Goal: Task Accomplishment & Management: Manage account settings

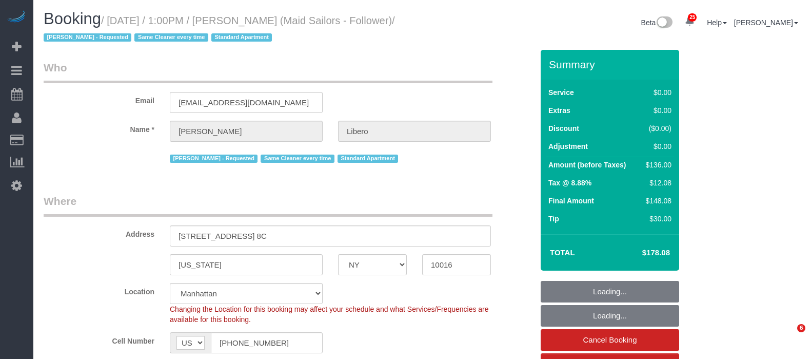
select select "NY"
select select "1"
select select "spot1"
select select "number:57"
select select "number:90"
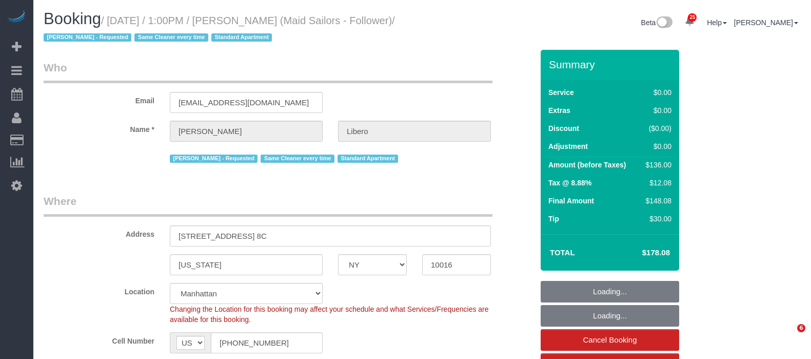
select select "number:15"
select select "number:6"
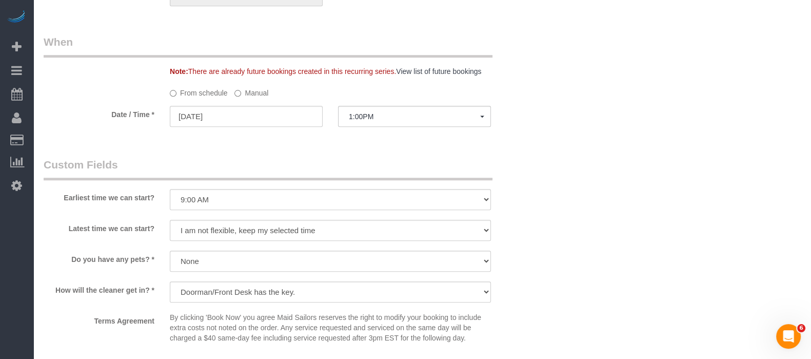
scroll to position [1154, 0]
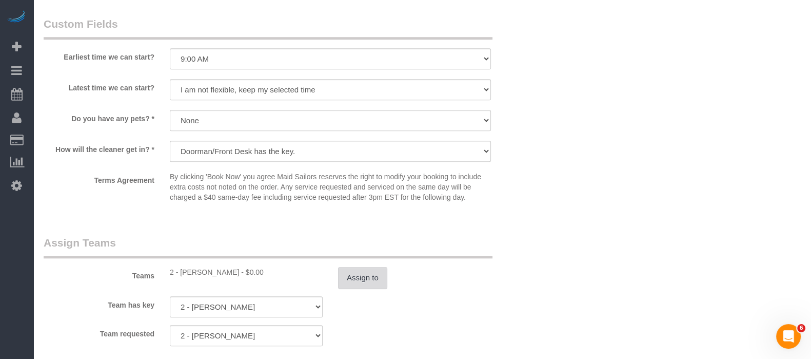
click at [376, 279] on button "Assign to" at bounding box center [362, 278] width 49 height 22
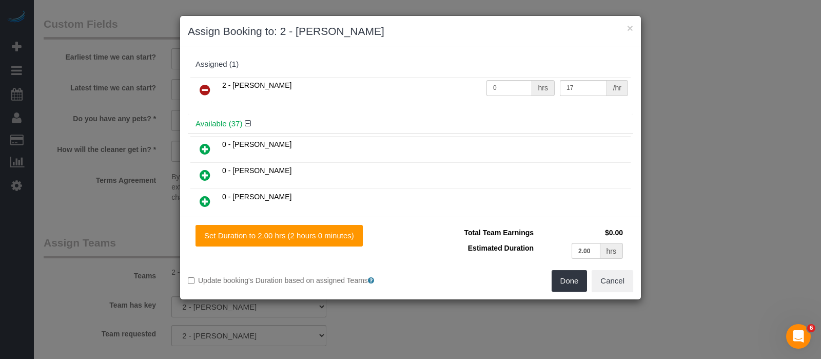
click at [203, 86] on icon at bounding box center [205, 90] width 11 height 12
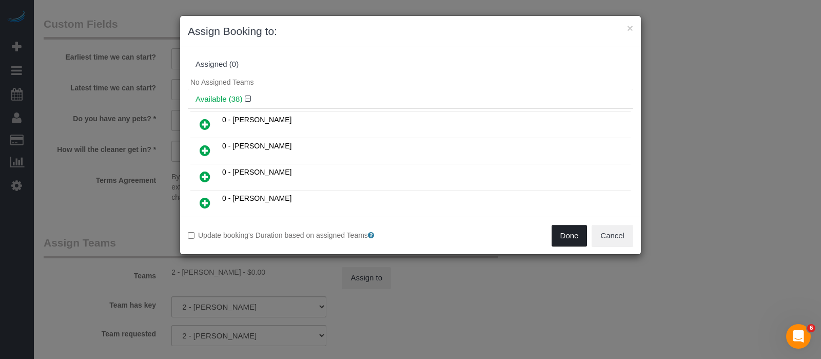
click at [575, 243] on button "Done" at bounding box center [570, 236] width 36 height 22
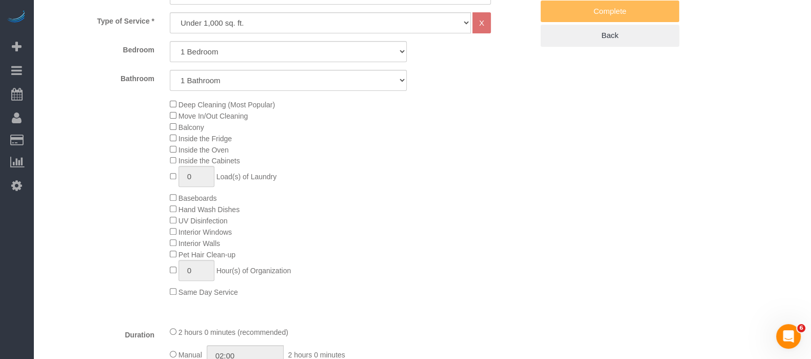
scroll to position [128, 0]
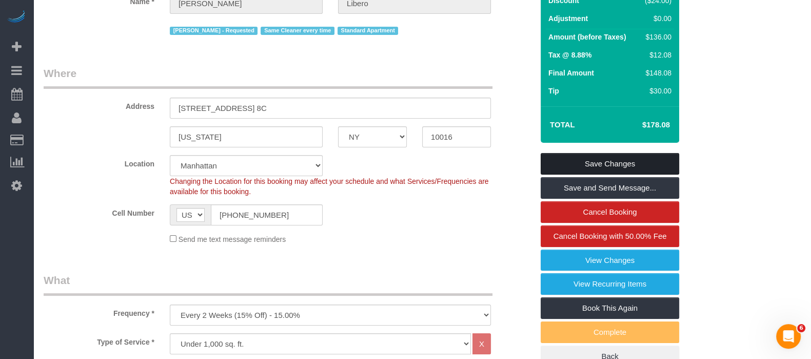
click at [636, 155] on link "Save Changes" at bounding box center [610, 164] width 139 height 22
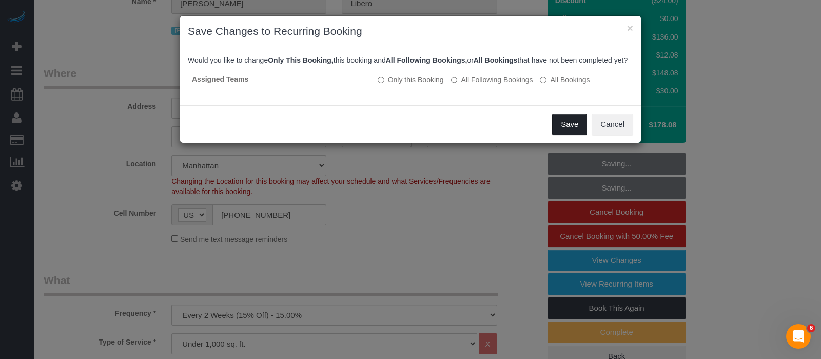
click at [570, 128] on button "Save" at bounding box center [569, 124] width 35 height 22
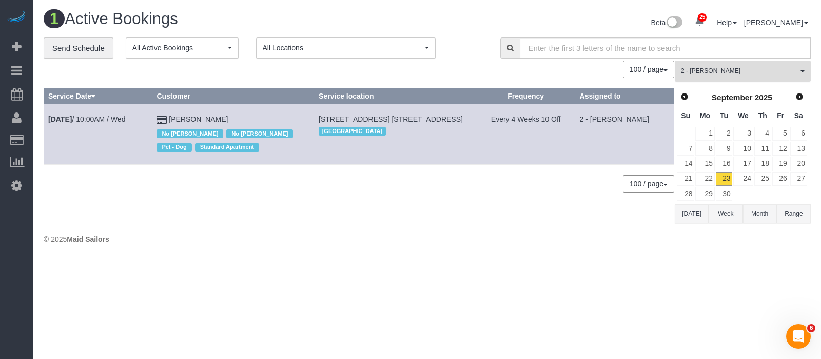
click at [797, 73] on span "2 - [PERSON_NAME]" at bounding box center [739, 71] width 117 height 9
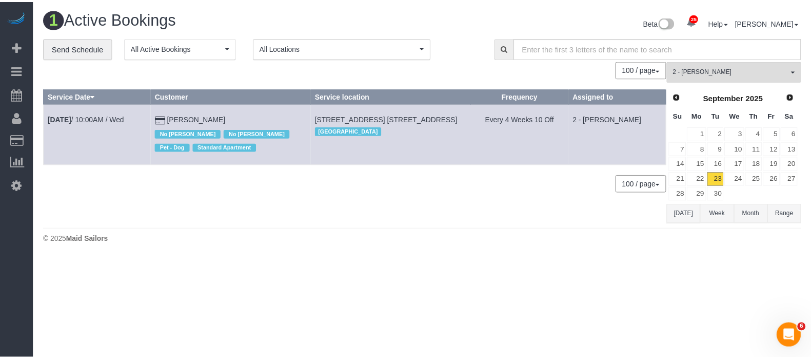
scroll to position [708, 0]
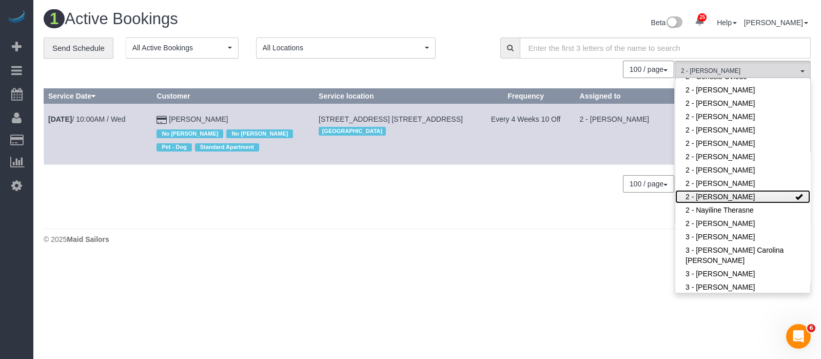
click at [757, 190] on link "2 - [PERSON_NAME]" at bounding box center [742, 196] width 135 height 13
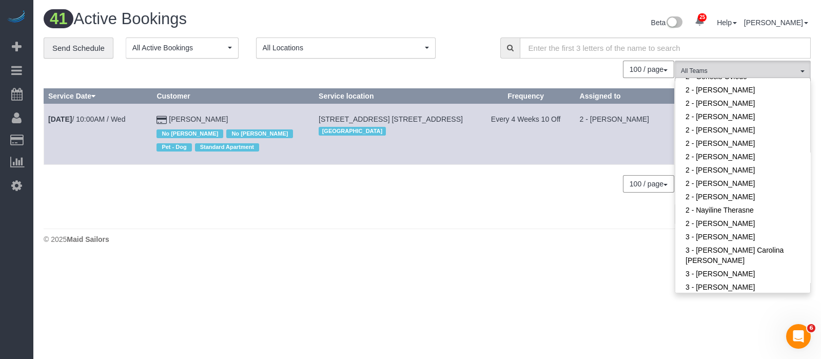
click at [277, 15] on h1 "41 Active Bookings" at bounding box center [232, 18] width 376 height 17
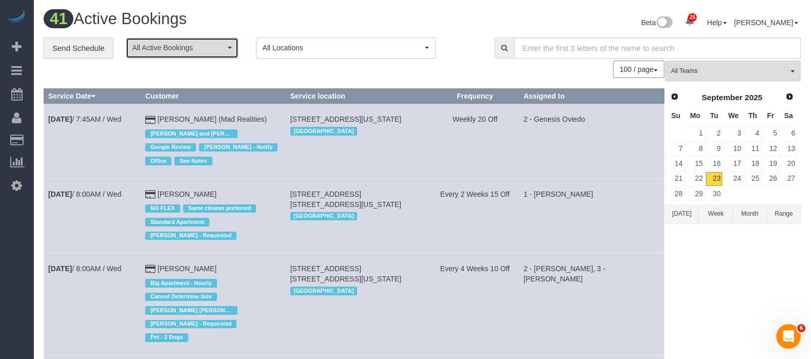
click at [231, 56] on button "All Active Bookings" at bounding box center [182, 47] width 113 height 21
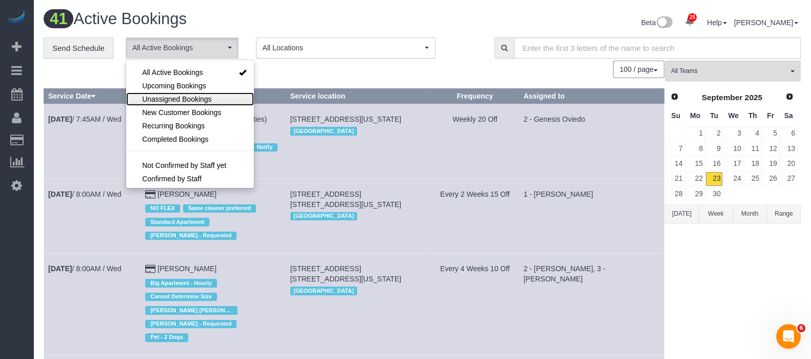
click at [206, 96] on span "Unassigned Bookings" at bounding box center [176, 99] width 69 height 10
select select "**********"
click at [308, 73] on div "100 / page 10 / page 20 / page 30 / page 40 / page 50 / page 100 / page" at bounding box center [354, 69] width 621 height 17
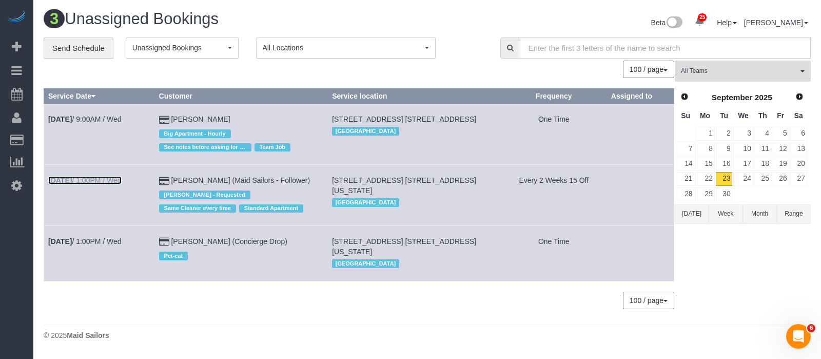
click at [108, 177] on link "Sep 24th / 1:00PM / Wed" at bounding box center [84, 180] width 73 height 8
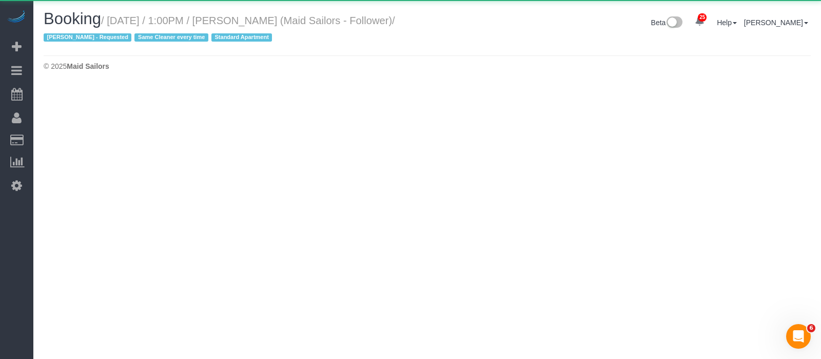
select select "NY"
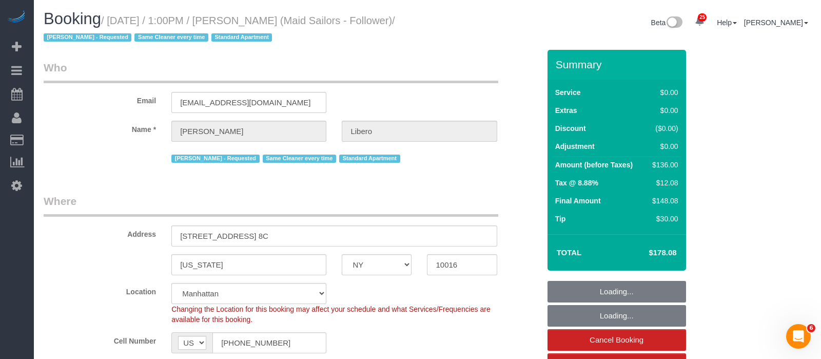
select select "object:5024"
select select "number:57"
select select "number:90"
select select "number:15"
select select "number:6"
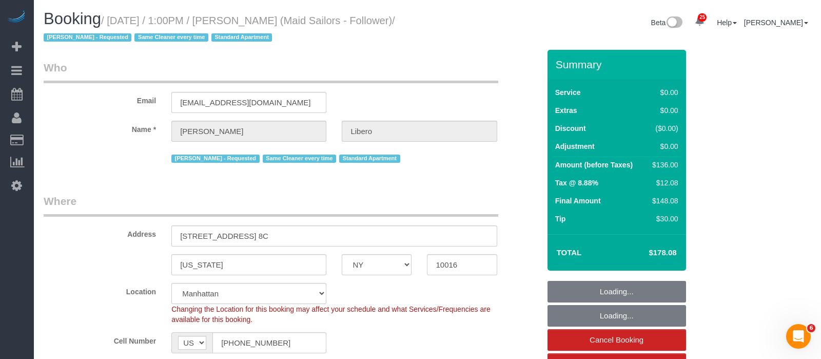
select select "object:5566"
select select "string:stripe-pm_1R58eY4VGloSiKo7myzFn8KE"
select select "spot52"
select select "1"
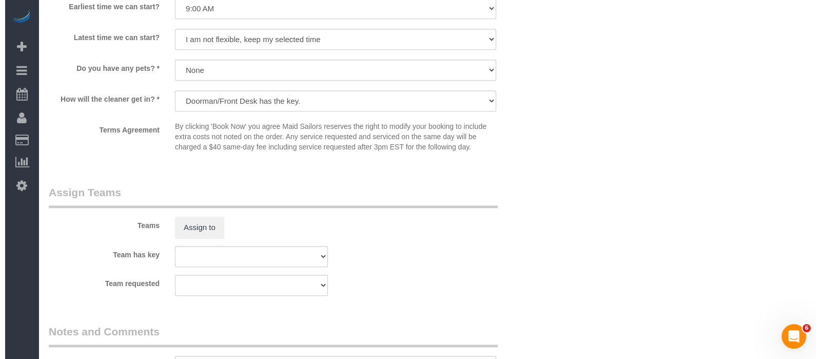
scroll to position [1347, 0]
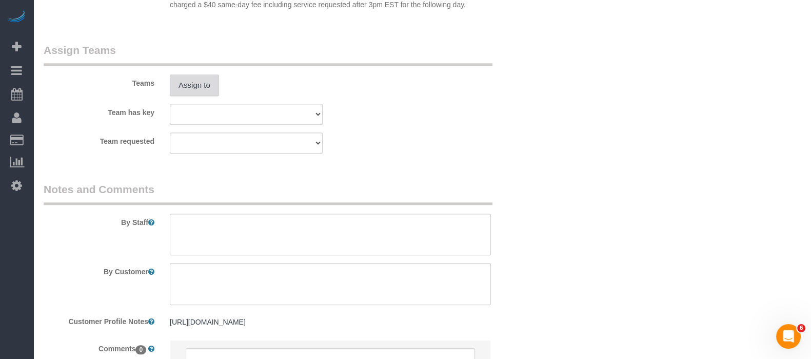
click at [203, 93] on button "Assign to" at bounding box center [194, 85] width 49 height 22
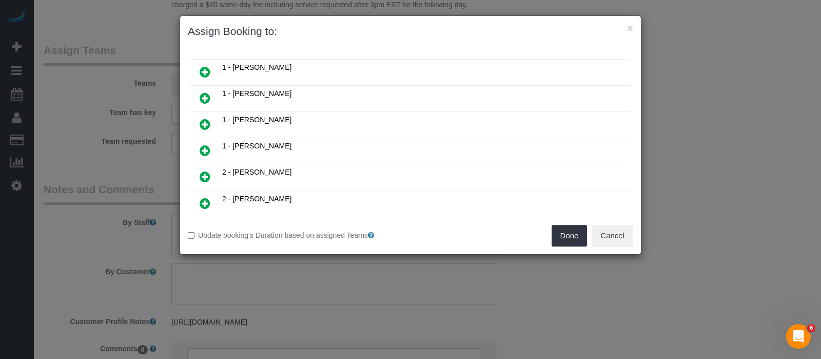
scroll to position [577, 0]
click at [203, 118] on icon at bounding box center [205, 124] width 11 height 12
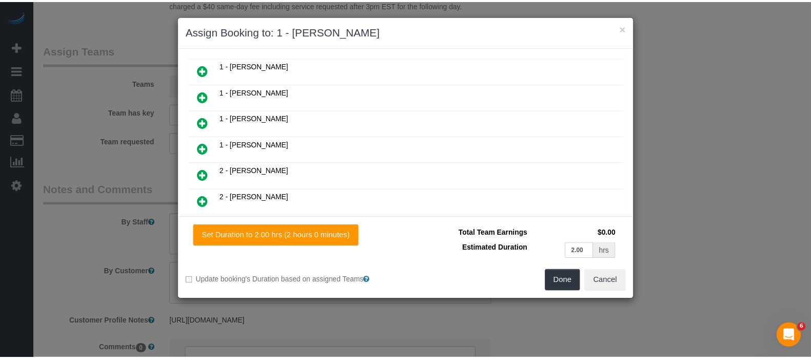
scroll to position [600, 0]
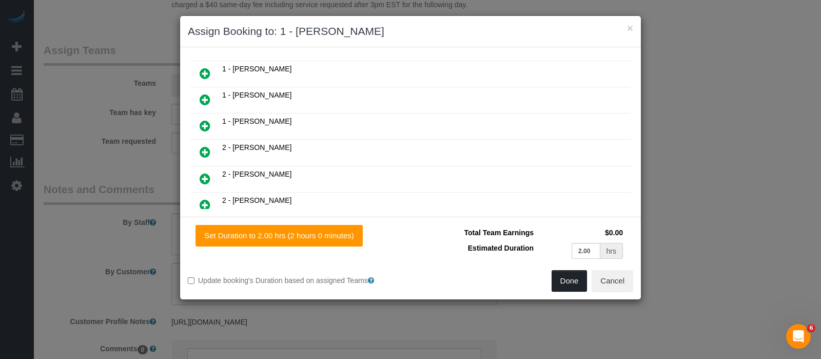
click at [555, 281] on button "Done" at bounding box center [570, 281] width 36 height 22
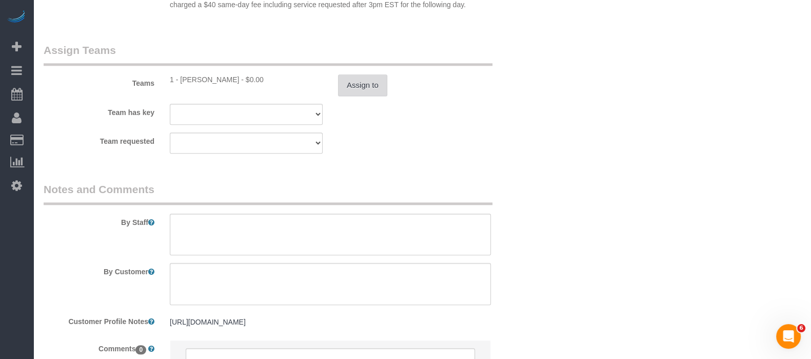
scroll to position [1026, 0]
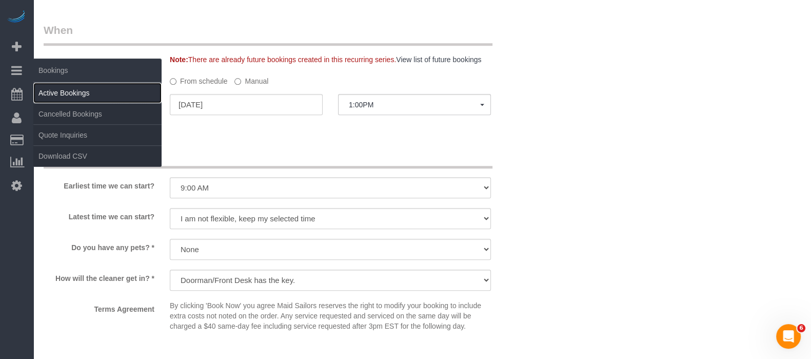
drag, startPoint x: 72, startPoint y: 87, endPoint x: 82, endPoint y: 90, distance: 10.9
click at [73, 87] on link "Active Bookings" at bounding box center [97, 93] width 128 height 21
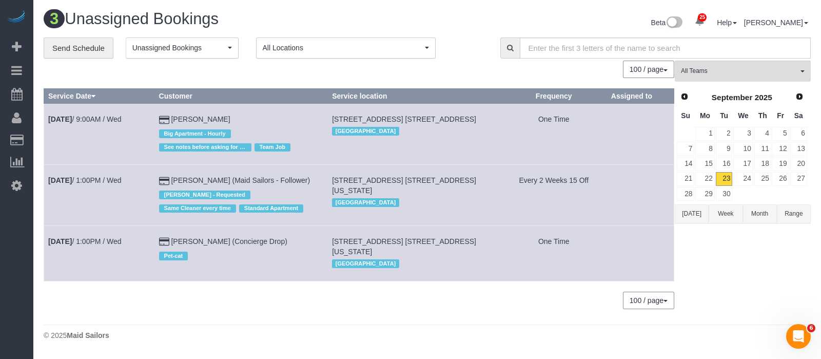
click at [86, 174] on td "Sep 24th / 1:00PM / Wed" at bounding box center [99, 195] width 111 height 61
click at [228, 46] on button "Unassigned Bookings" at bounding box center [182, 47] width 113 height 21
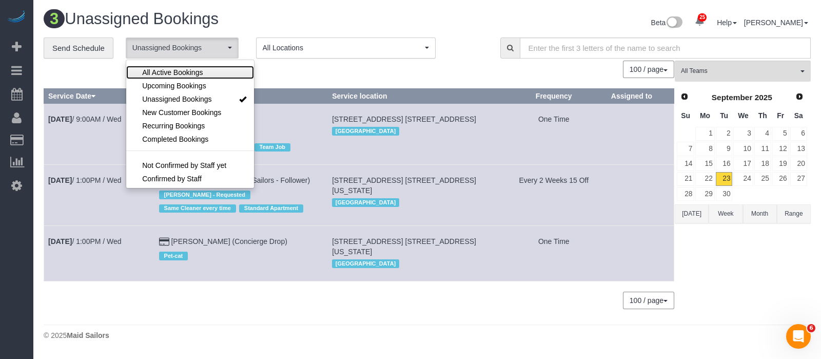
drag, startPoint x: 185, startPoint y: 68, endPoint x: 186, endPoint y: 4, distance: 64.1
click at [186, 68] on span "All Active Bookings" at bounding box center [172, 72] width 61 height 10
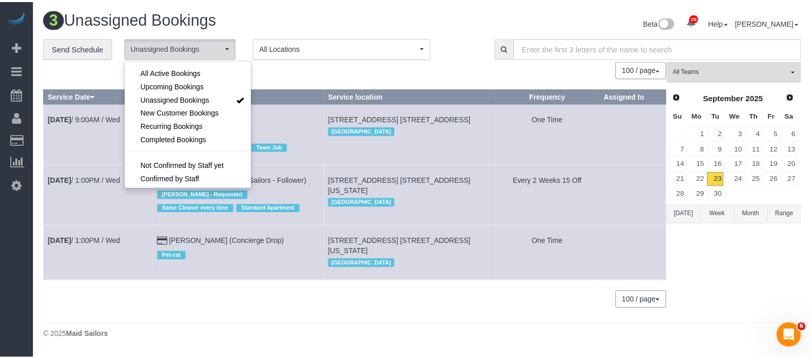
scroll to position [15, 0]
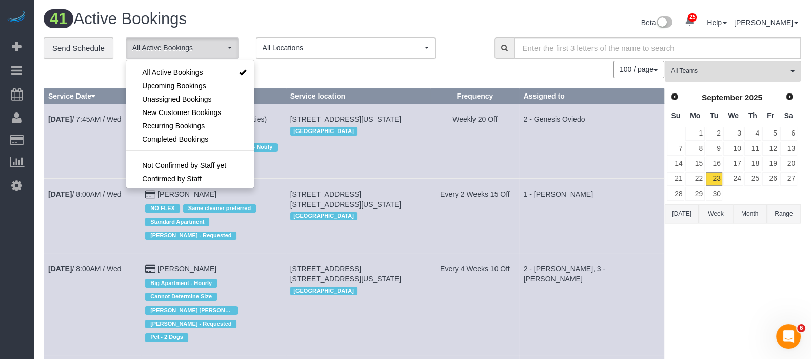
click at [397, 12] on h1 "41 Active Bookings" at bounding box center [229, 18] width 371 height 17
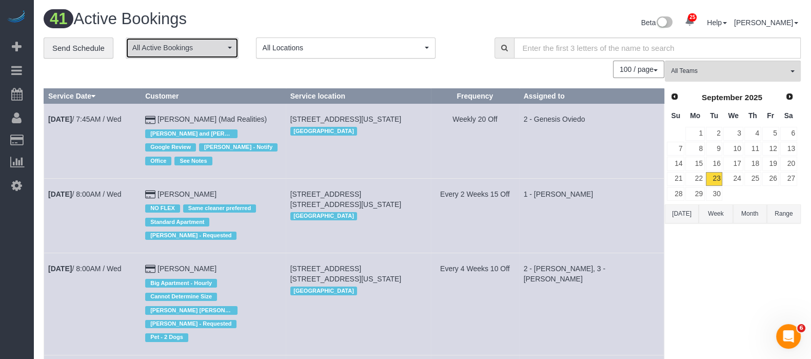
click at [221, 49] on span "All Active Bookings" at bounding box center [178, 48] width 93 height 10
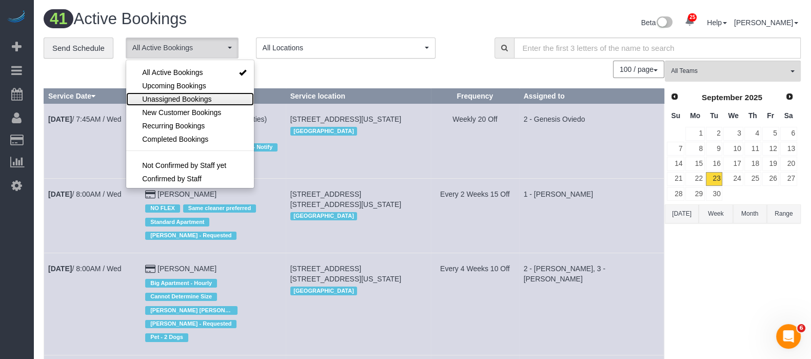
click at [200, 97] on span "Unassigned Bookings" at bounding box center [176, 99] width 69 height 10
select select "**********"
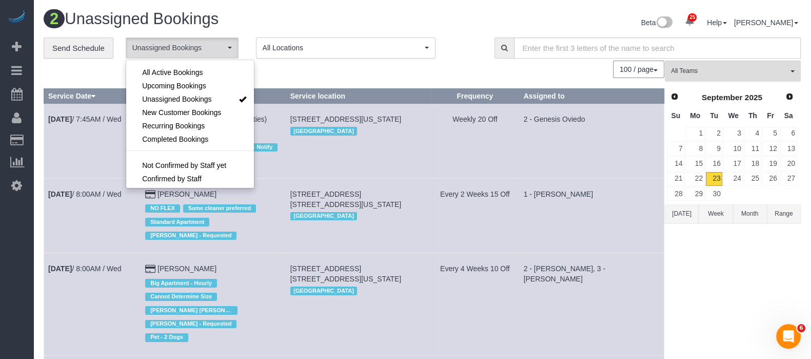
click at [337, 72] on div "100 / page 10 / page 20 / page 30 / page 40 / page 50 / page 100 / page" at bounding box center [354, 69] width 621 height 17
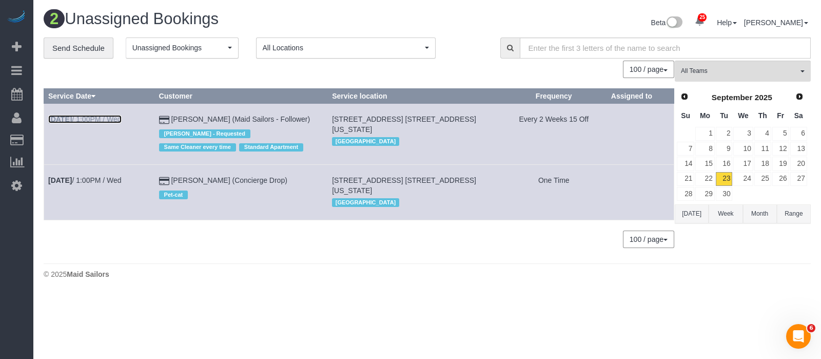
click at [114, 117] on link "Sep 24th / 1:00PM / Wed" at bounding box center [84, 119] width 73 height 8
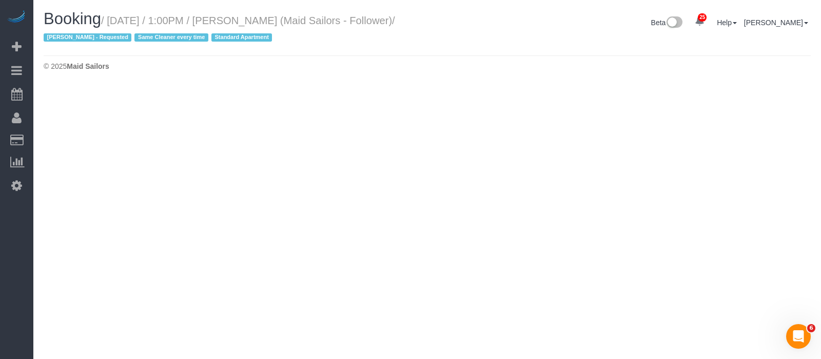
select select "NY"
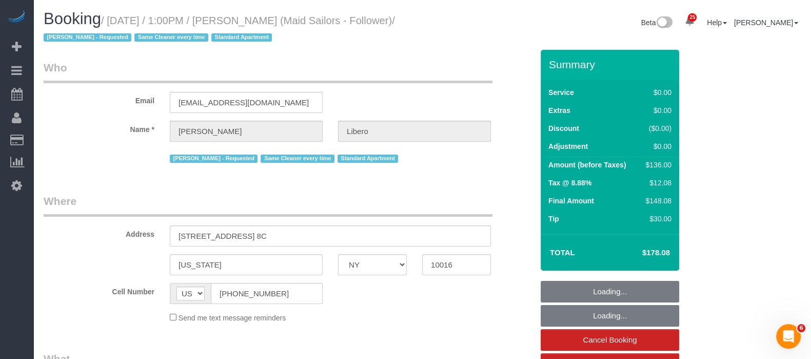
select select "number:57"
select select "number:90"
select select "number:15"
select select "number:6"
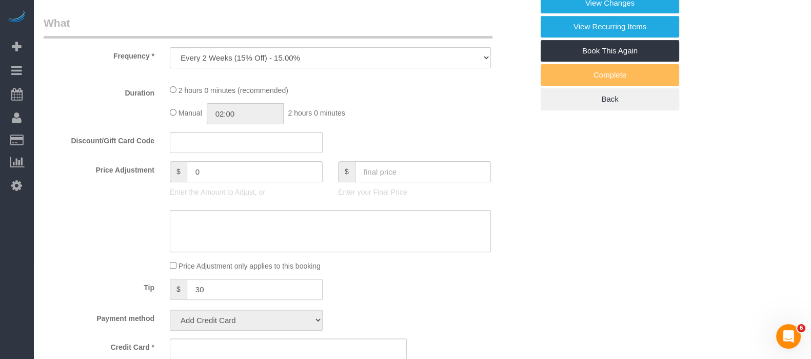
select select "object:9318"
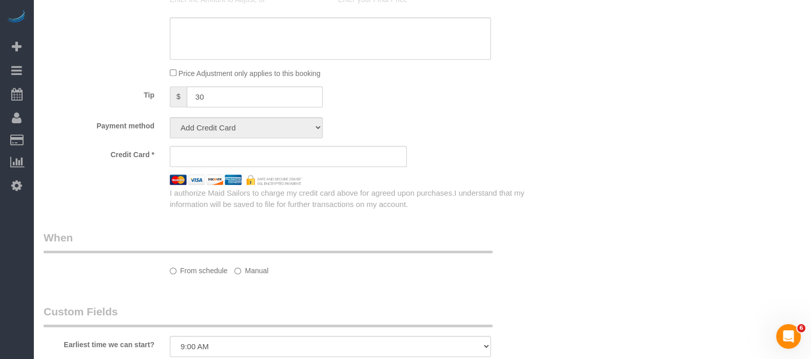
select select "1"
select select "spot103"
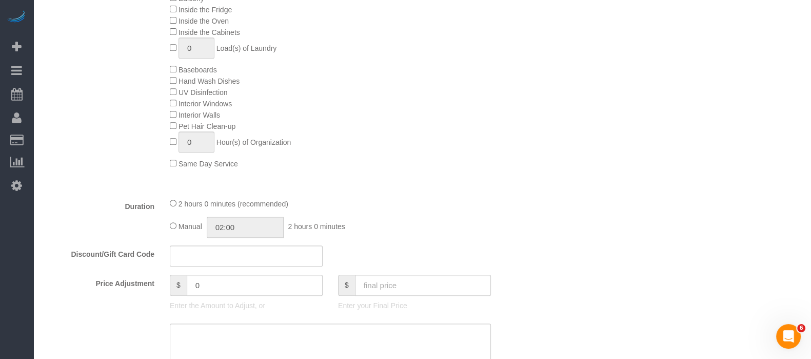
select select "object:9864"
select select "string:stripe-pm_1R58eY4VGloSiKo7myzFn8KE"
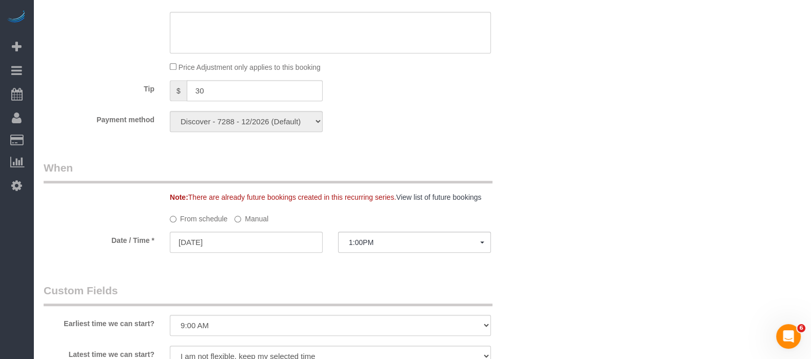
select select "1"
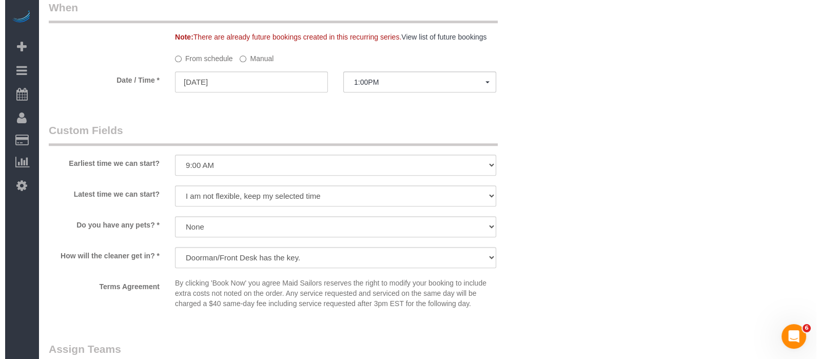
scroll to position [1209, 0]
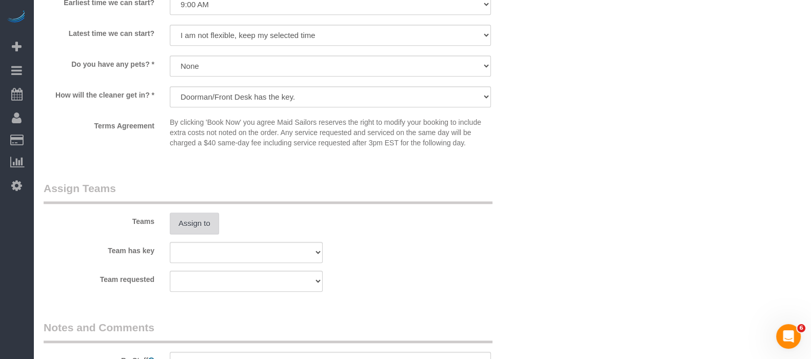
click at [192, 227] on button "Assign to" at bounding box center [194, 223] width 49 height 22
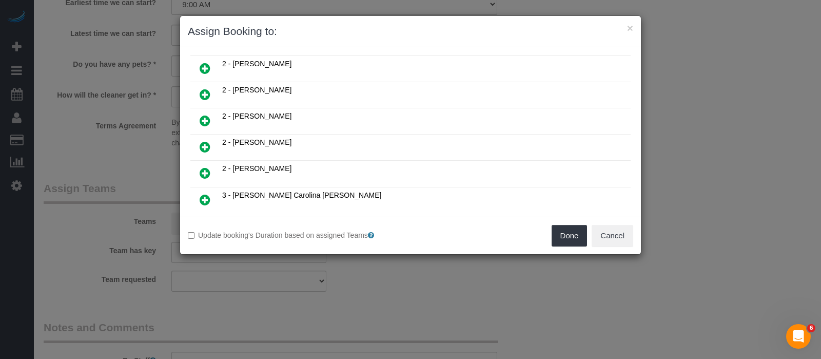
scroll to position [770, 0]
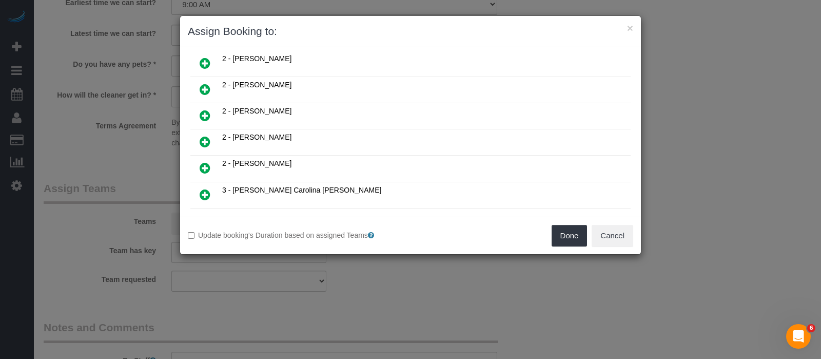
click at [202, 135] on icon at bounding box center [205, 141] width 11 height 12
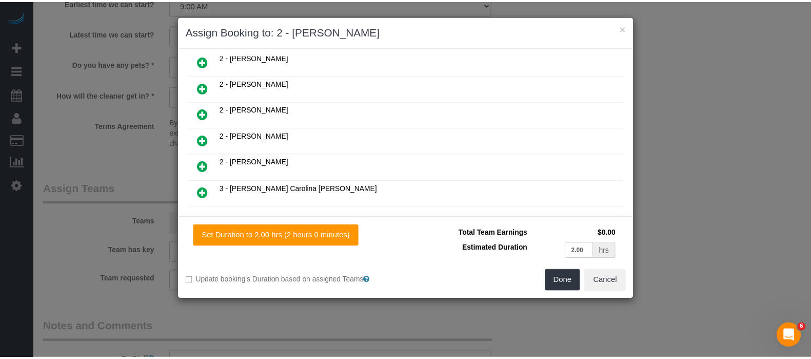
scroll to position [793, 0]
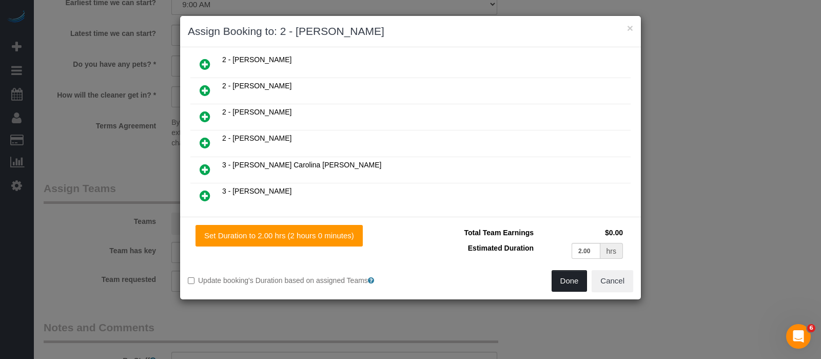
click at [572, 280] on button "Done" at bounding box center [570, 281] width 36 height 22
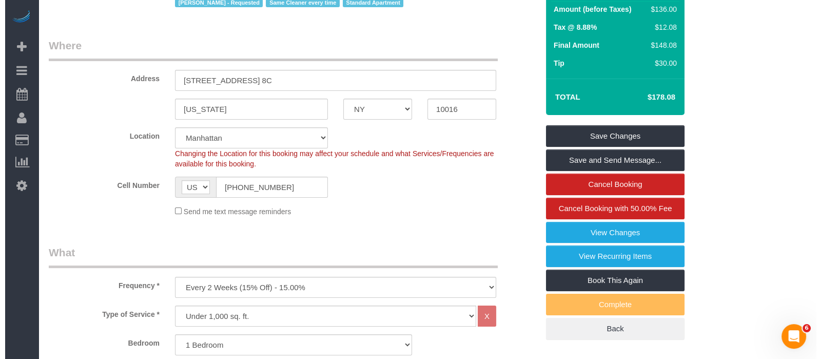
scroll to position [0, 0]
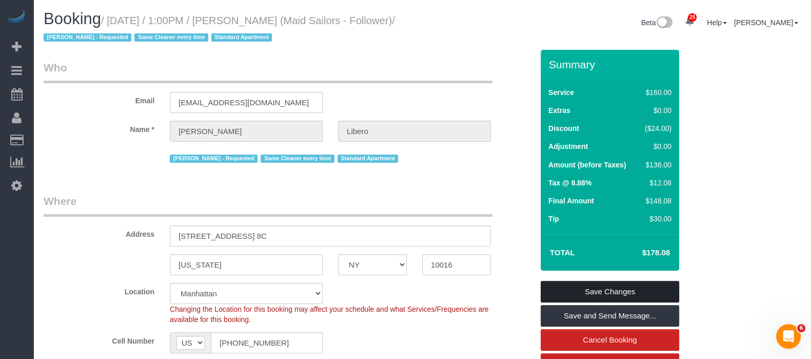
click at [645, 287] on link "Save Changes" at bounding box center [610, 292] width 139 height 22
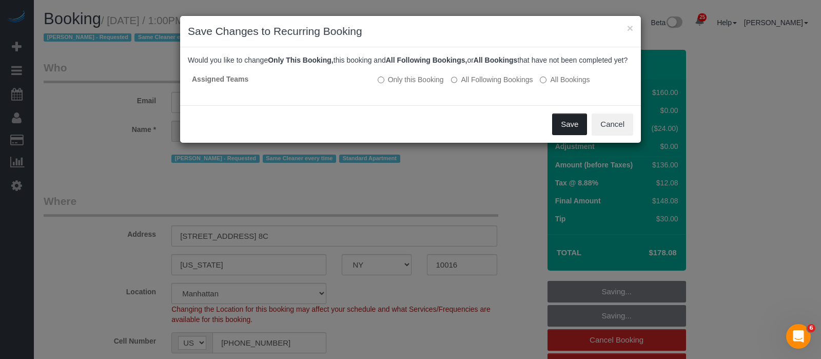
drag, startPoint x: 565, startPoint y: 129, endPoint x: 542, endPoint y: 131, distance: 23.7
click at [566, 129] on button "Save" at bounding box center [569, 124] width 35 height 22
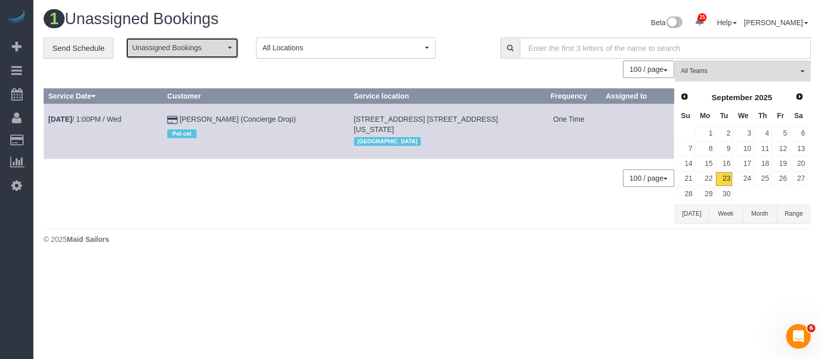
click at [227, 45] on button "Unassigned Bookings" at bounding box center [182, 47] width 113 height 21
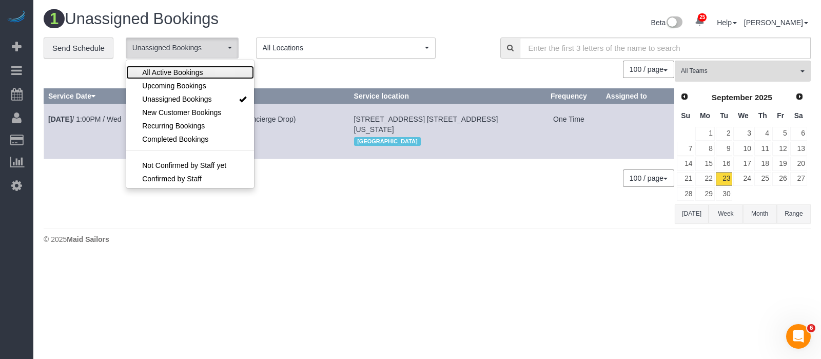
click at [191, 70] on span "All Active Bookings" at bounding box center [172, 72] width 61 height 10
select select "***"
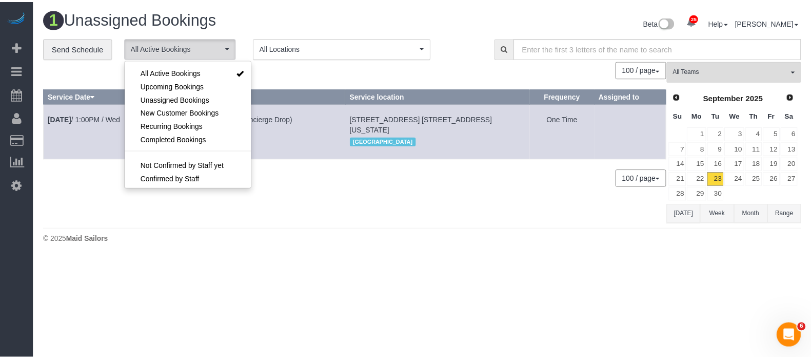
scroll to position [15, 0]
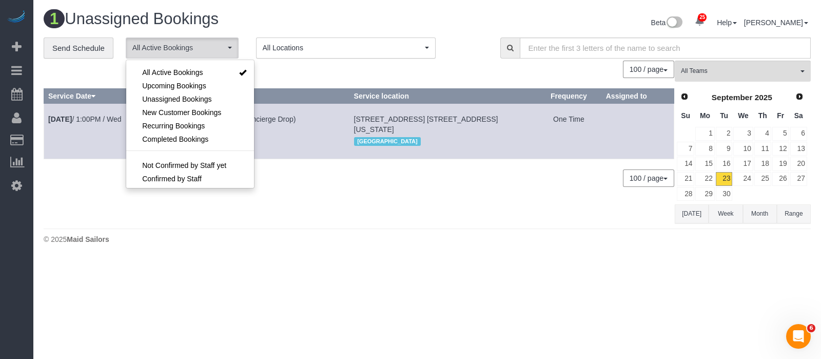
click at [292, 71] on div "100 / page 10 / page 20 / page 30 / page 40 / page 50 / page 100 / page" at bounding box center [359, 69] width 631 height 17
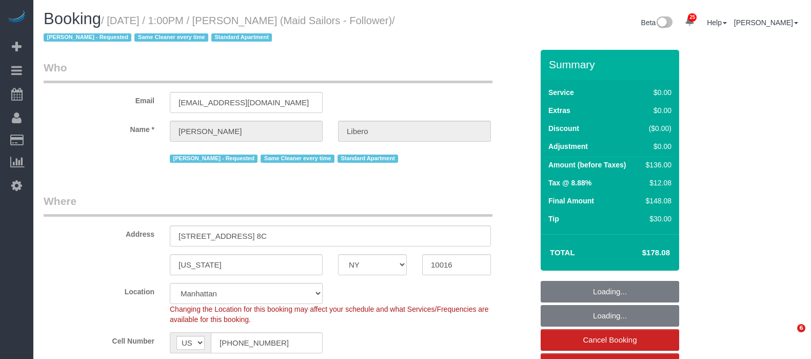
select select "NY"
select select "1"
select select "spot1"
select select "number:57"
select select "number:90"
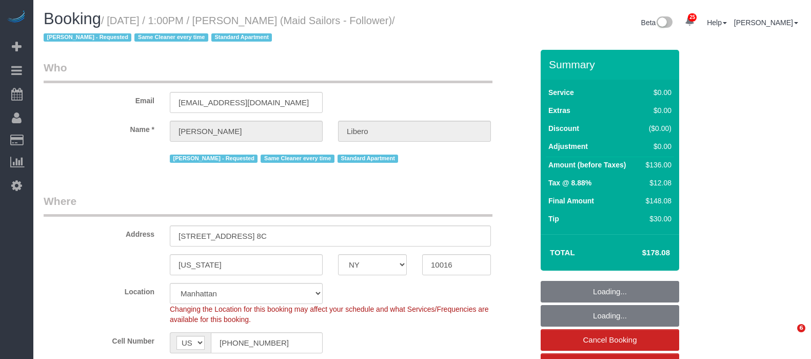
select select "number:15"
select select "number:6"
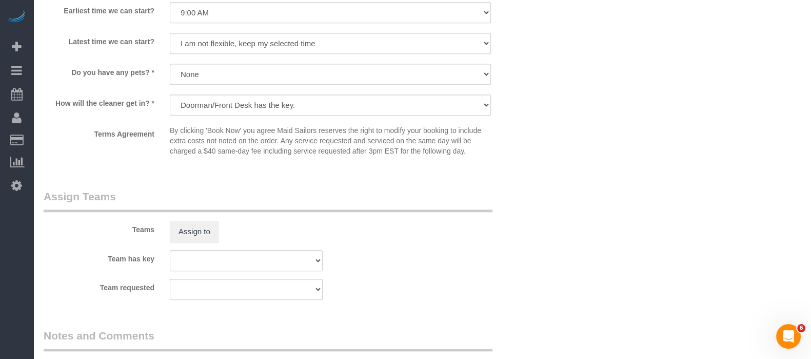
scroll to position [1347, 0]
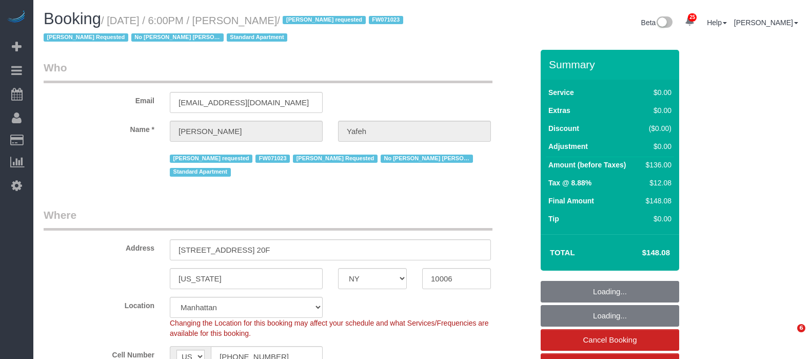
select select "NY"
select select "string:stripe-pm_1LhCGS4VGloSiKo7RmU5mcP3"
select select "object:845"
select select "number:58"
select select "number:72"
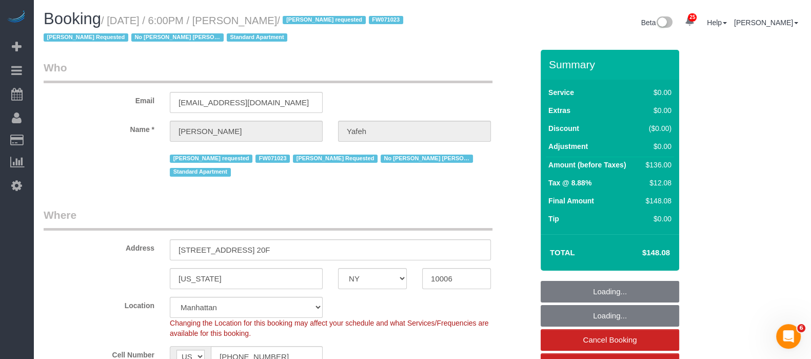
select select "number:15"
select select "number:6"
select select "1"
select select "spot1"
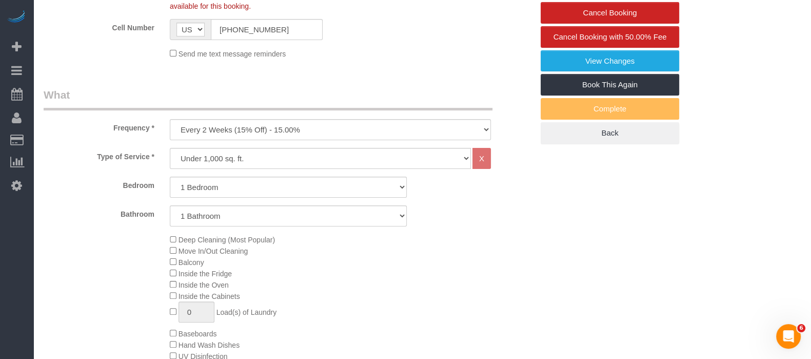
scroll to position [256, 0]
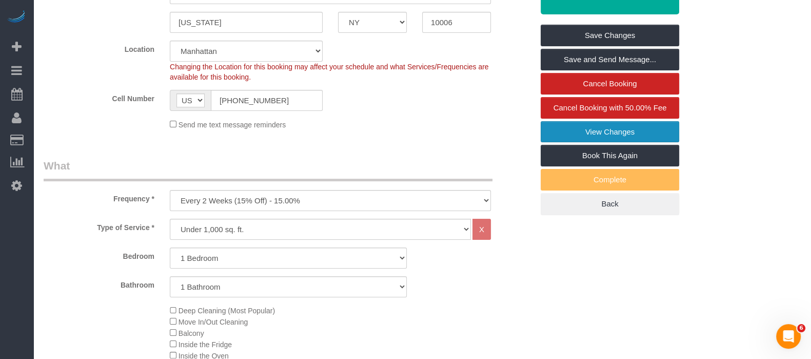
click at [639, 122] on link "View Changes" at bounding box center [610, 132] width 139 height 22
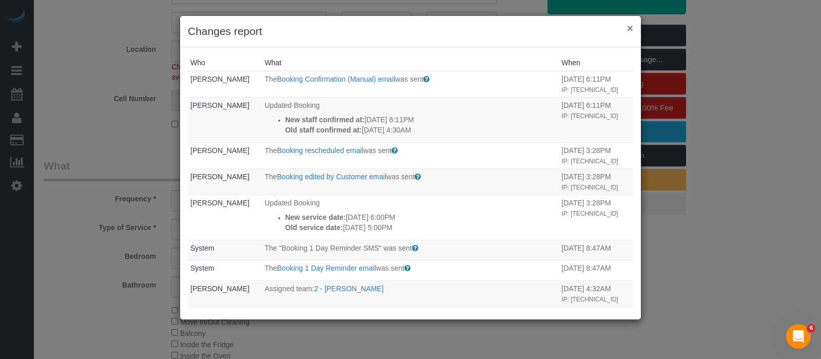
click at [630, 24] on button "×" at bounding box center [630, 28] width 6 height 11
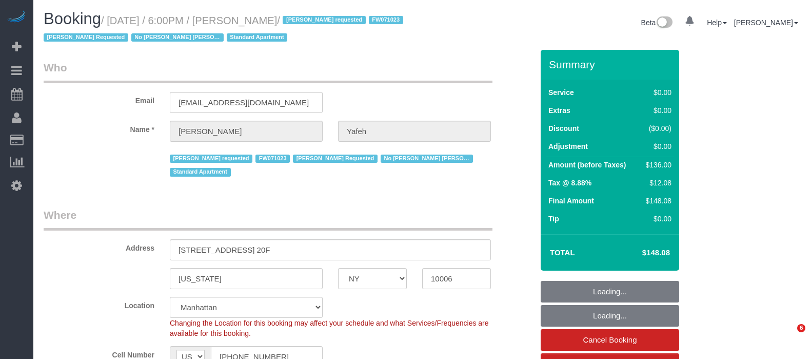
select select "NY"
select select "string:stripe-pm_1LhCGS4VGloSiKo7RmU5mcP3"
select select "object:841"
select select "1"
select select "spot1"
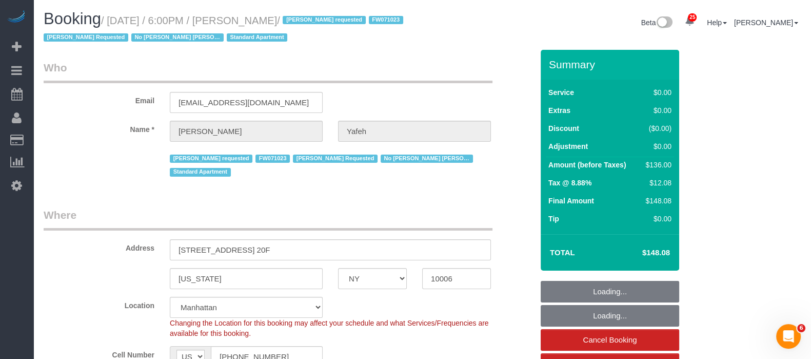
select select "number:58"
select select "number:72"
select select "number:15"
select select "number:6"
select select "object:1530"
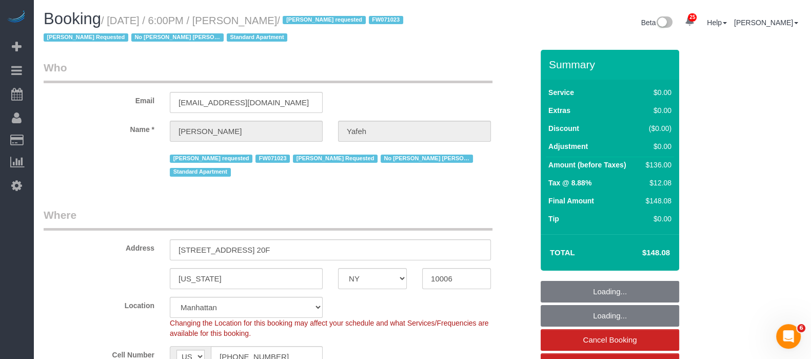
select select "1"
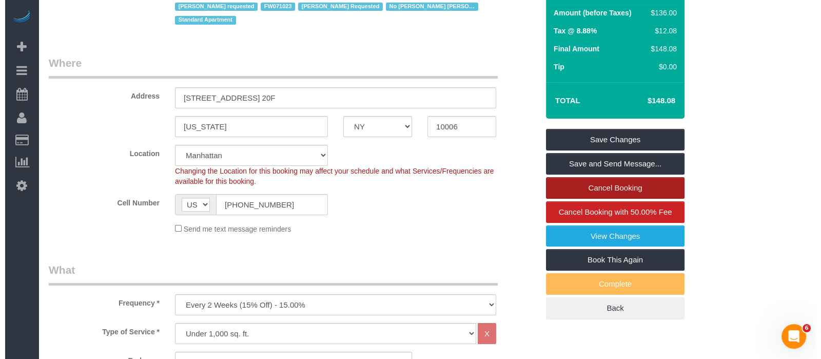
scroll to position [192, 0]
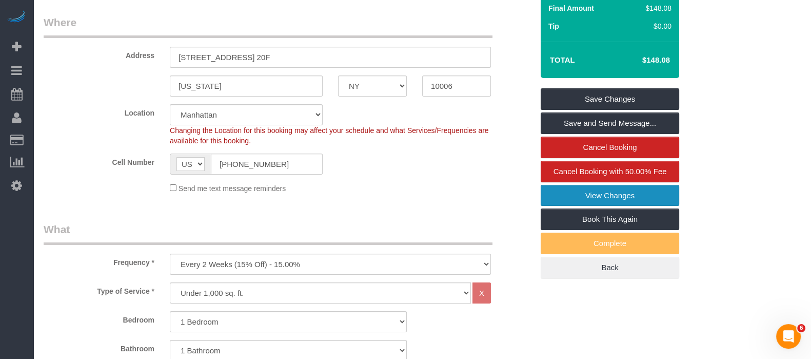
click at [622, 195] on link "View Changes" at bounding box center [610, 196] width 139 height 22
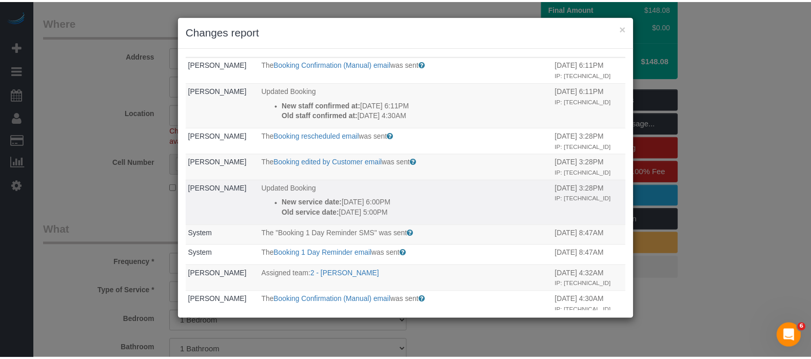
scroll to position [0, 0]
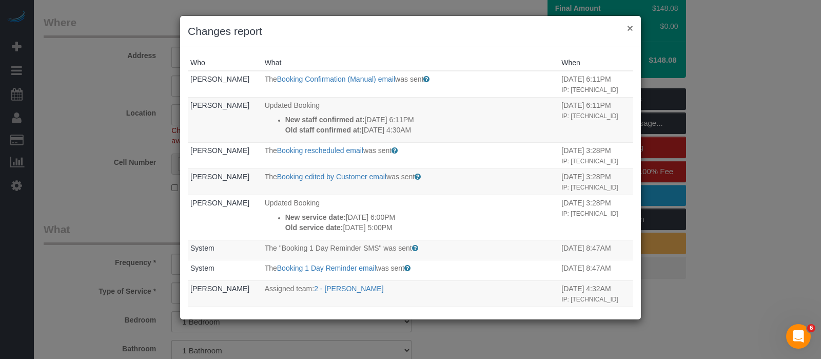
click at [631, 29] on button "×" at bounding box center [630, 28] width 6 height 11
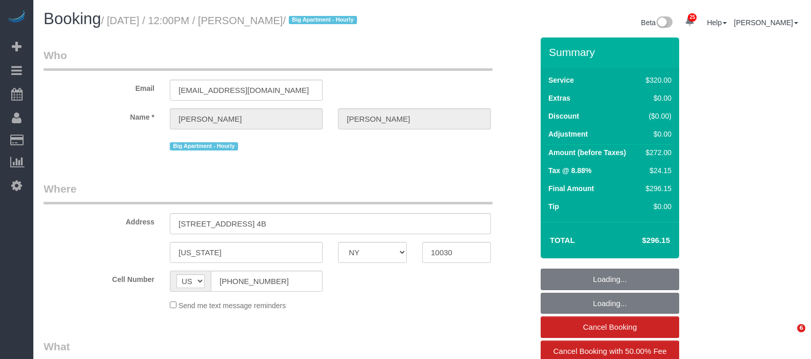
select select "NY"
select select "number:89"
select select "number:90"
select select "number:15"
select select "number:5"
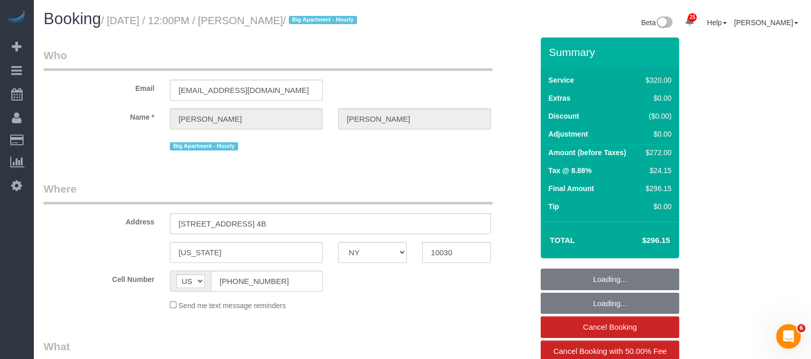
select select "object:1492"
select select "string:stripe-pm_1Rf2gy4VGloSiKo7S6Ideuvg"
select select "240"
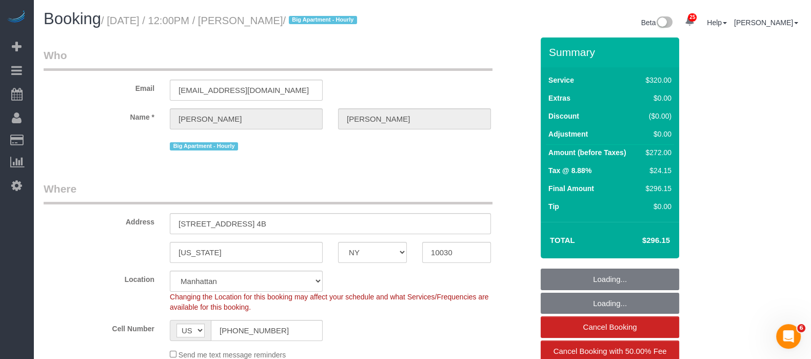
select select "spot1"
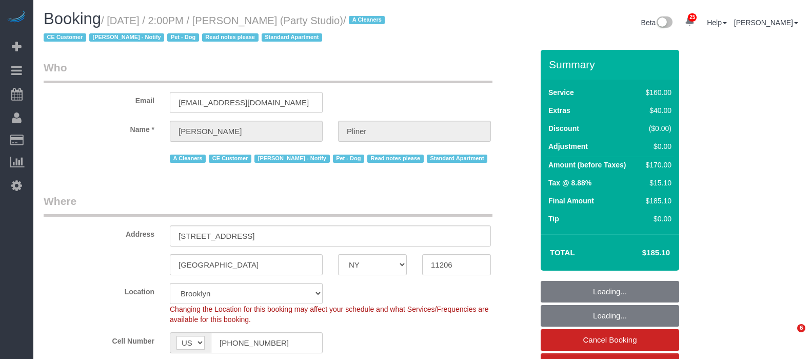
select select "NY"
select select "string:stripe-pm_1Ra3TY4VGloSiKo7j3jCiqJ4"
select select "number:89"
select select "number:90"
select select "number:13"
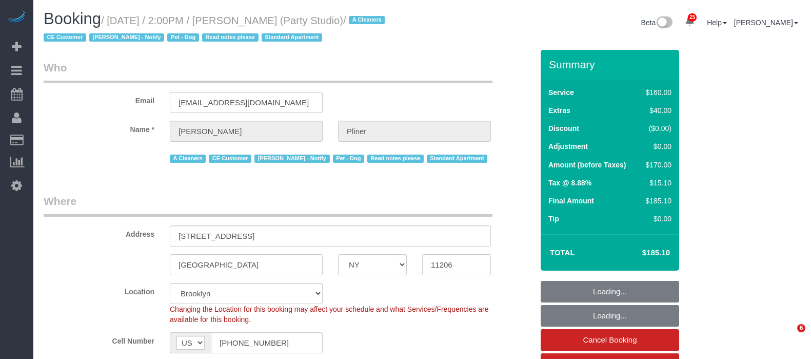
select select "number:7"
select select "spot40"
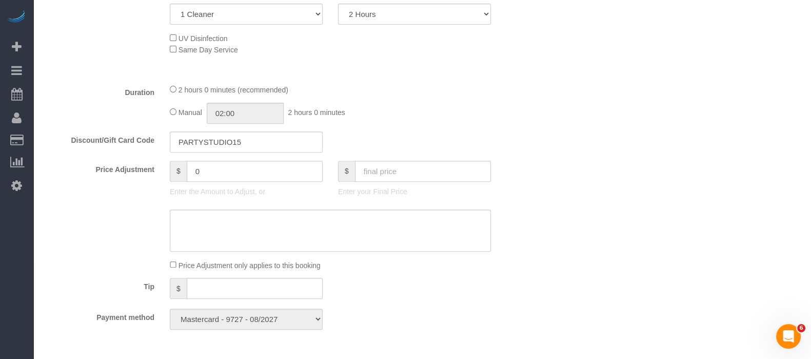
scroll to position [577, 0]
